Goal: Transaction & Acquisition: Purchase product/service

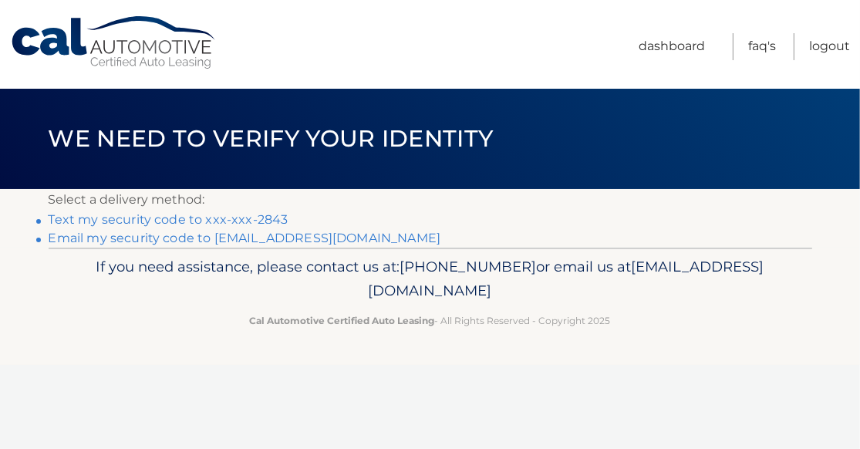
click at [256, 218] on link "Text my security code to xxx-xxx-2843" at bounding box center [169, 219] width 240 height 15
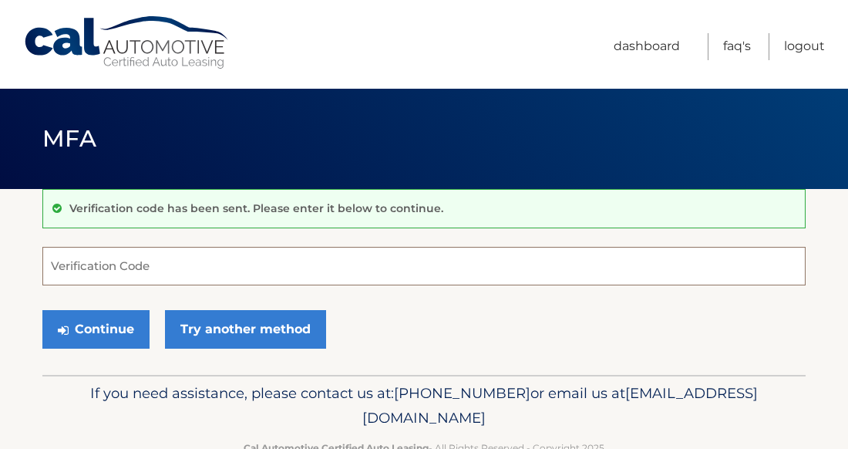
click at [202, 269] on input "Verification Code" at bounding box center [424, 266] width 764 height 39
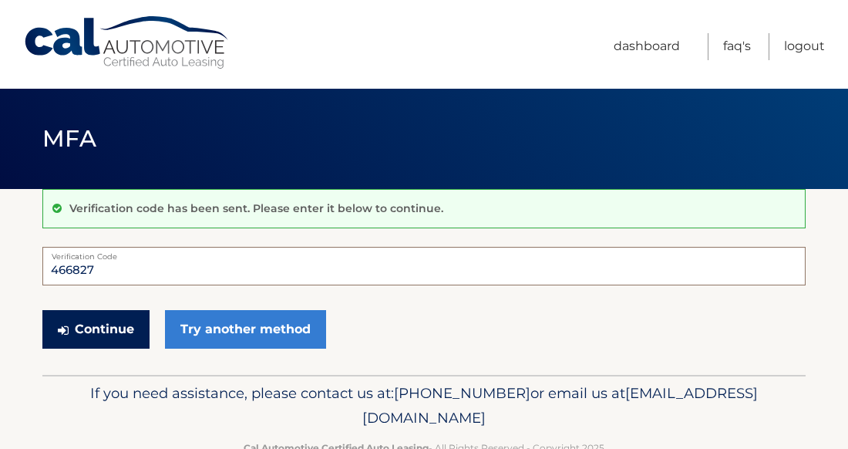
type input "466827"
click at [116, 329] on button "Continue" at bounding box center [95, 329] width 107 height 39
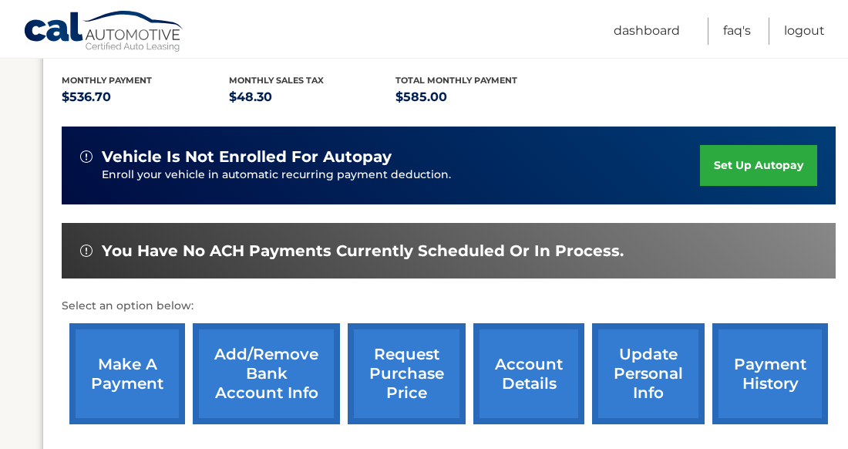
scroll to position [339, 0]
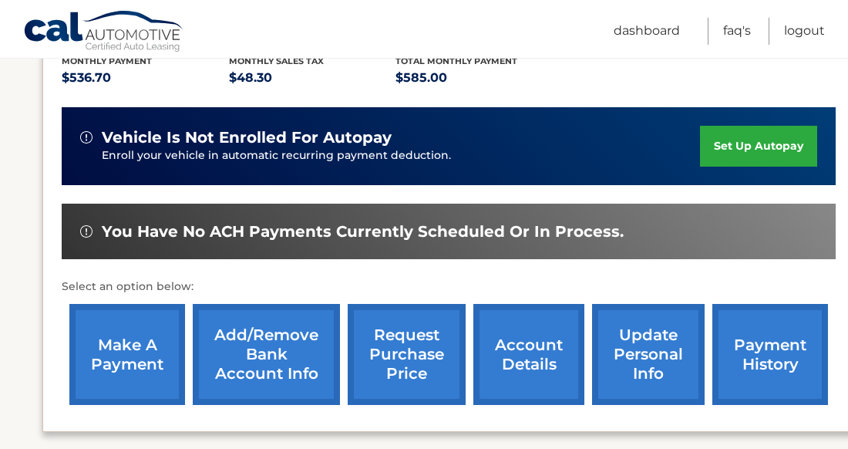
click at [123, 352] on link "make a payment" at bounding box center [127, 354] width 116 height 101
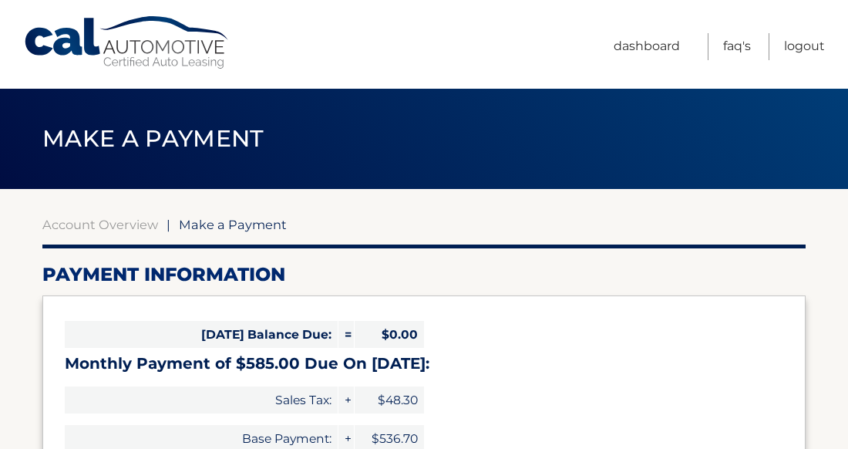
select select "YjM0NmUwMjAtZjVmZS00NWE5LTk3ZmUtODUyNmUxMWYyMGQ1"
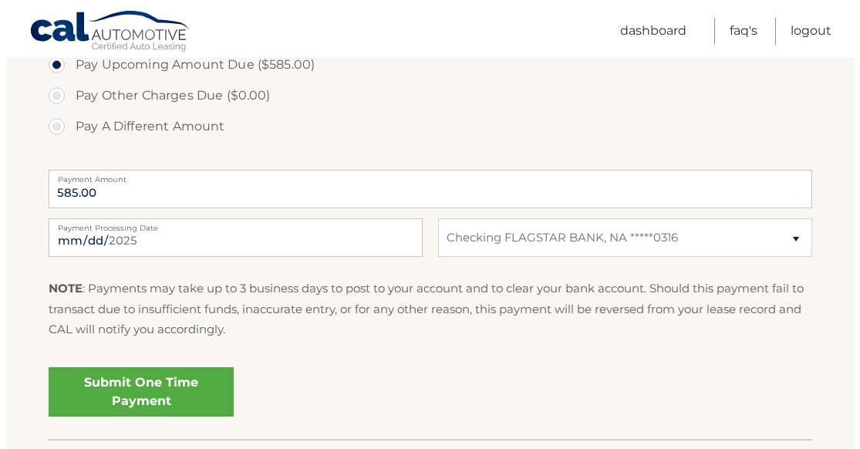
scroll to position [555, 0]
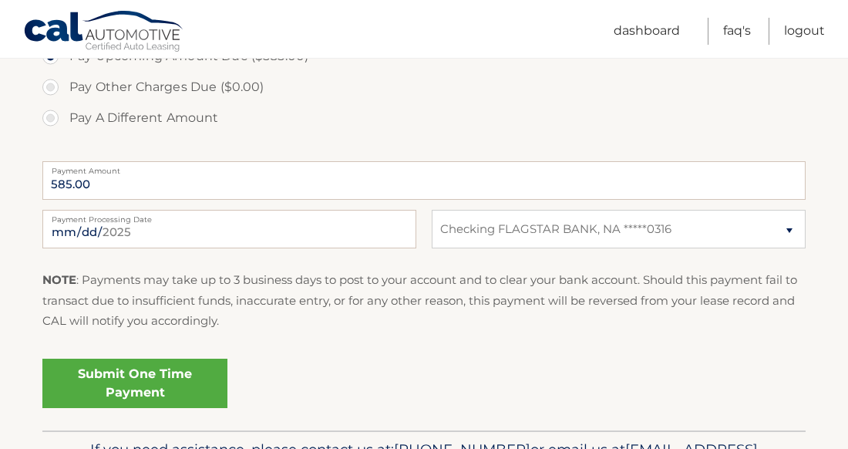
click at [157, 373] on link "Submit One Time Payment" at bounding box center [134, 383] width 185 height 49
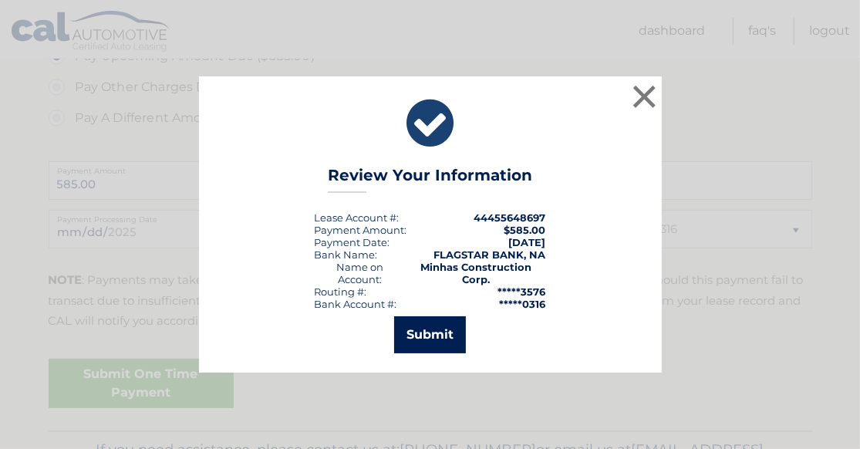
click at [426, 335] on button "Submit" at bounding box center [430, 334] width 72 height 37
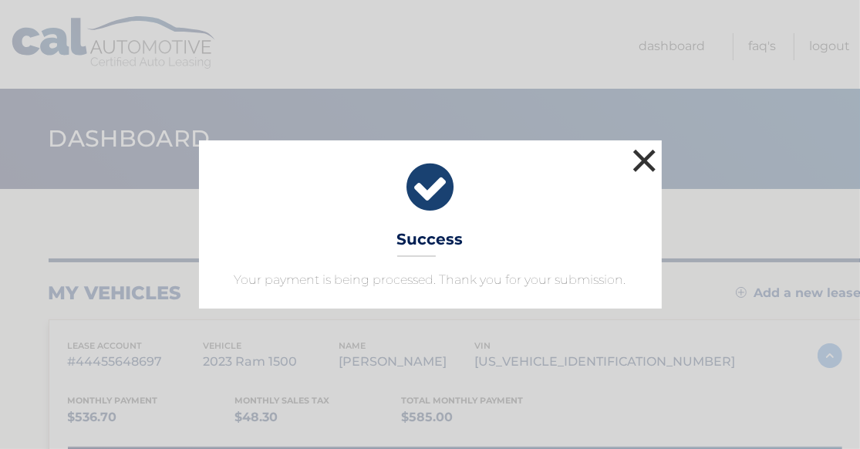
click at [643, 157] on button "×" at bounding box center [644, 160] width 31 height 31
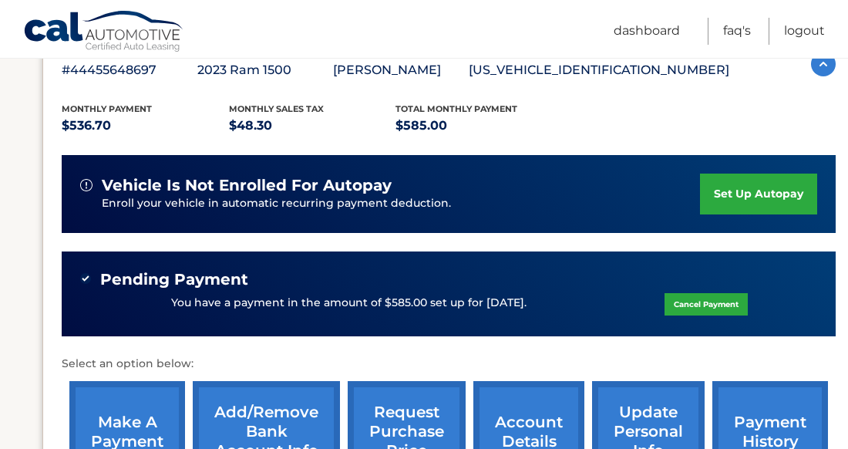
scroll to position [306, 0]
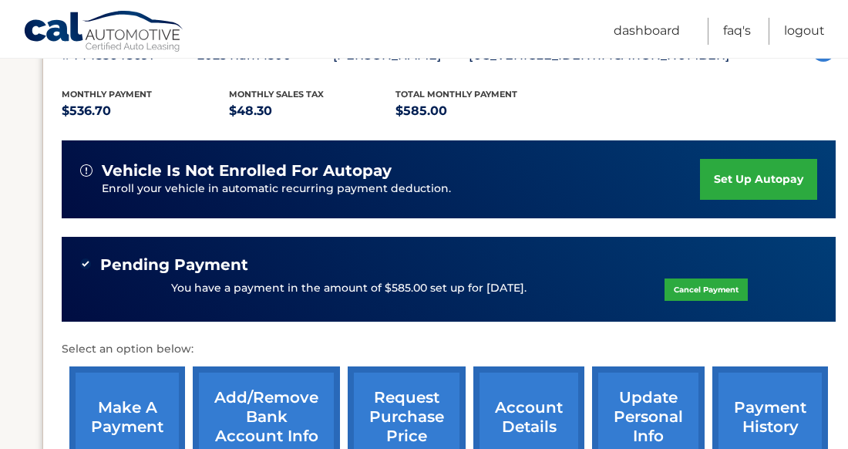
drag, startPoint x: 541, startPoint y: 292, endPoint x: 88, endPoint y: 256, distance: 454.1
click at [88, 256] on div "Pending Payment You have a payment in the amount of $585.00 set up for [DATE]. …" at bounding box center [448, 279] width 737 height 49
drag, startPoint x: 88, startPoint y: 256, endPoint x: 245, endPoint y: 259, distance: 156.6
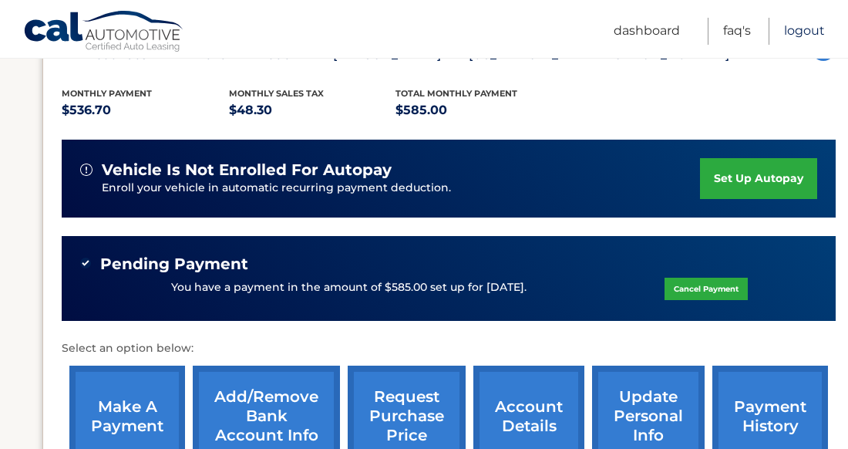
click at [825, 32] on link "Logout" at bounding box center [804, 31] width 41 height 27
